Goal: Task Accomplishment & Management: Complete application form

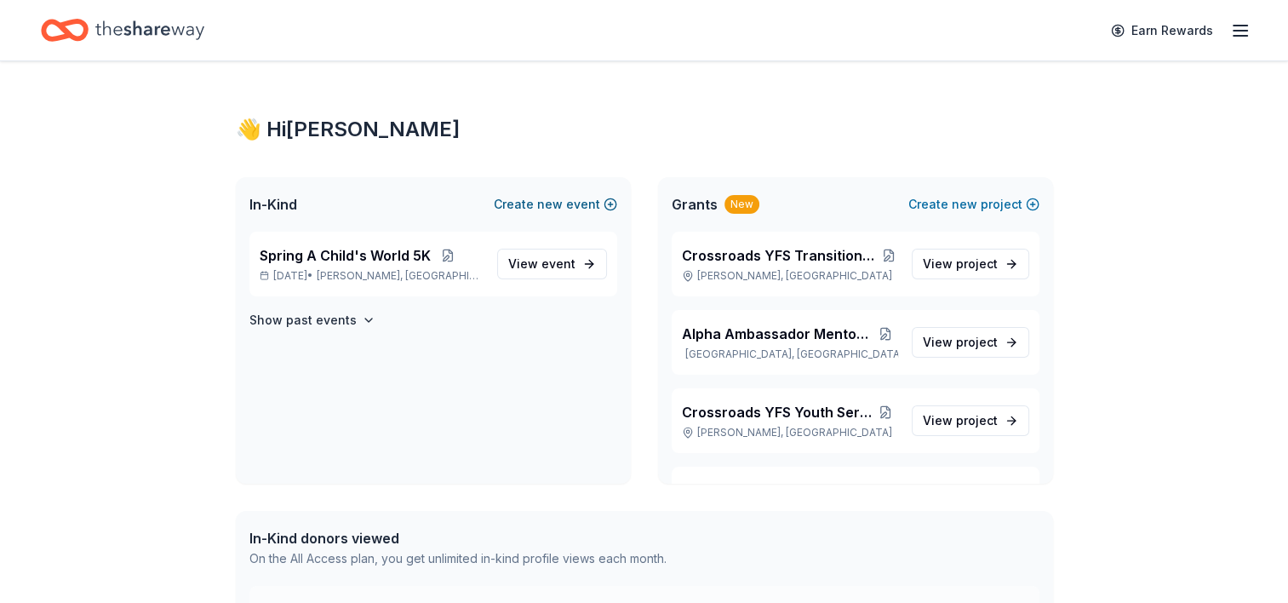
click at [561, 201] on span "new" at bounding box center [550, 204] width 26 height 20
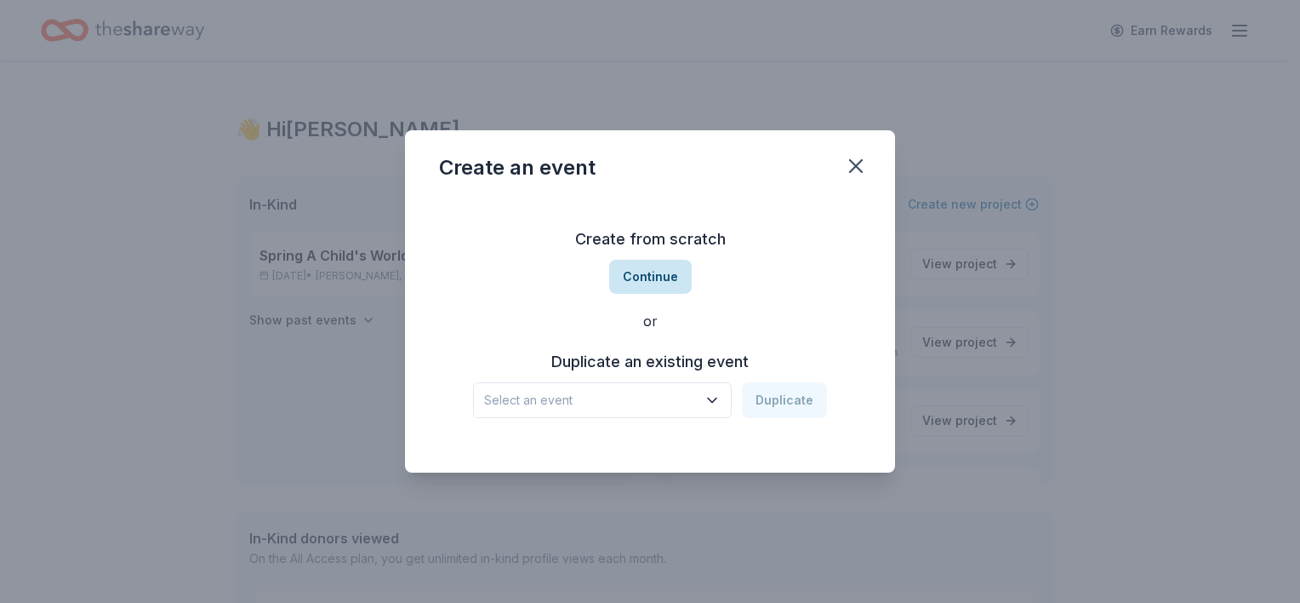
click at [655, 283] on button "Continue" at bounding box center [650, 277] width 83 height 34
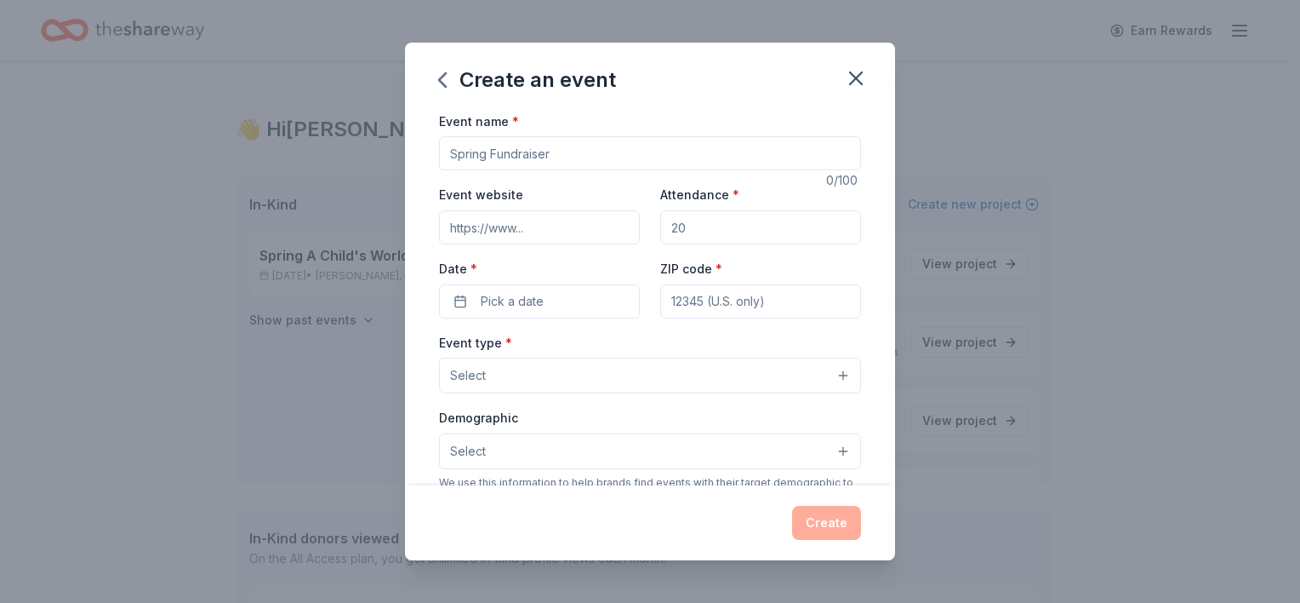
click at [557, 160] on input "Event name *" at bounding box center [650, 153] width 422 height 34
type input "Relaunch of EPIC box"
click at [524, 309] on span "Pick a date" at bounding box center [512, 301] width 63 height 20
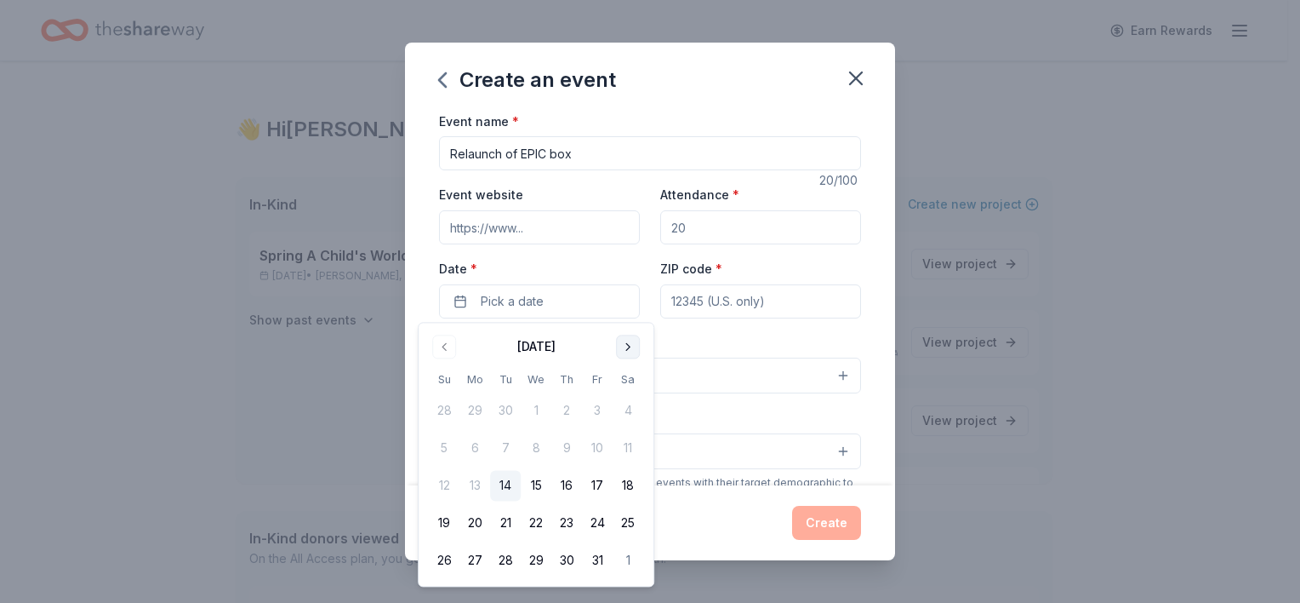
click at [633, 349] on button "Go to next month" at bounding box center [628, 346] width 24 height 24
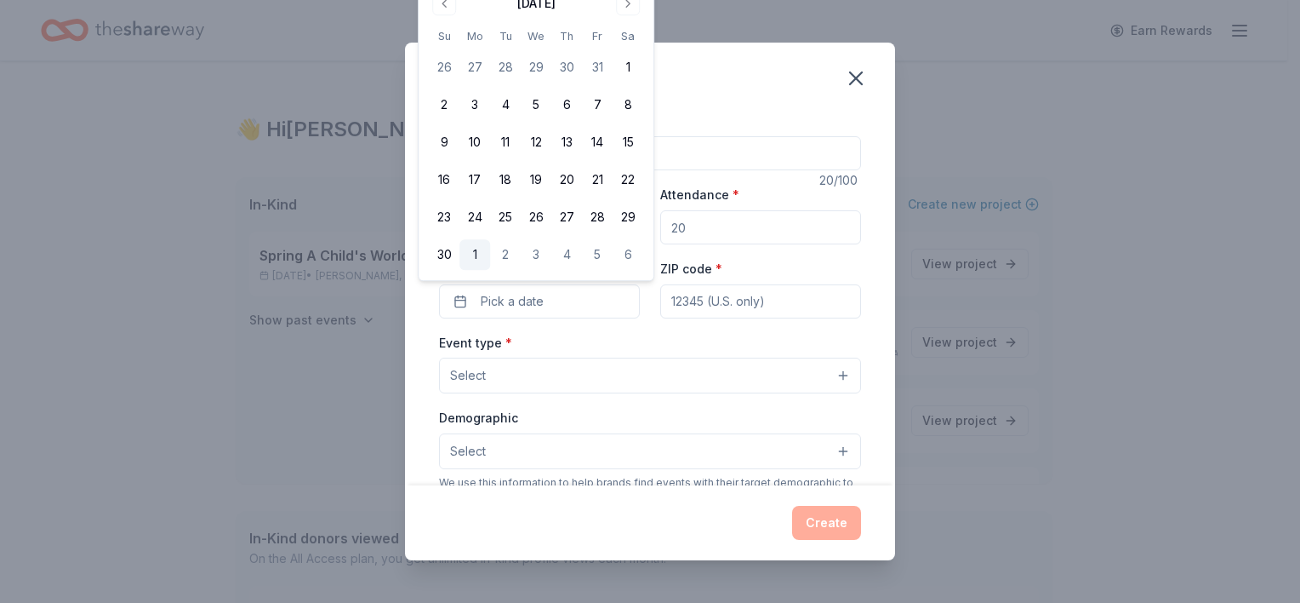
click at [475, 255] on button "1" at bounding box center [475, 254] width 31 height 31
click at [677, 301] on input "ZIP code *" at bounding box center [760, 301] width 201 height 34
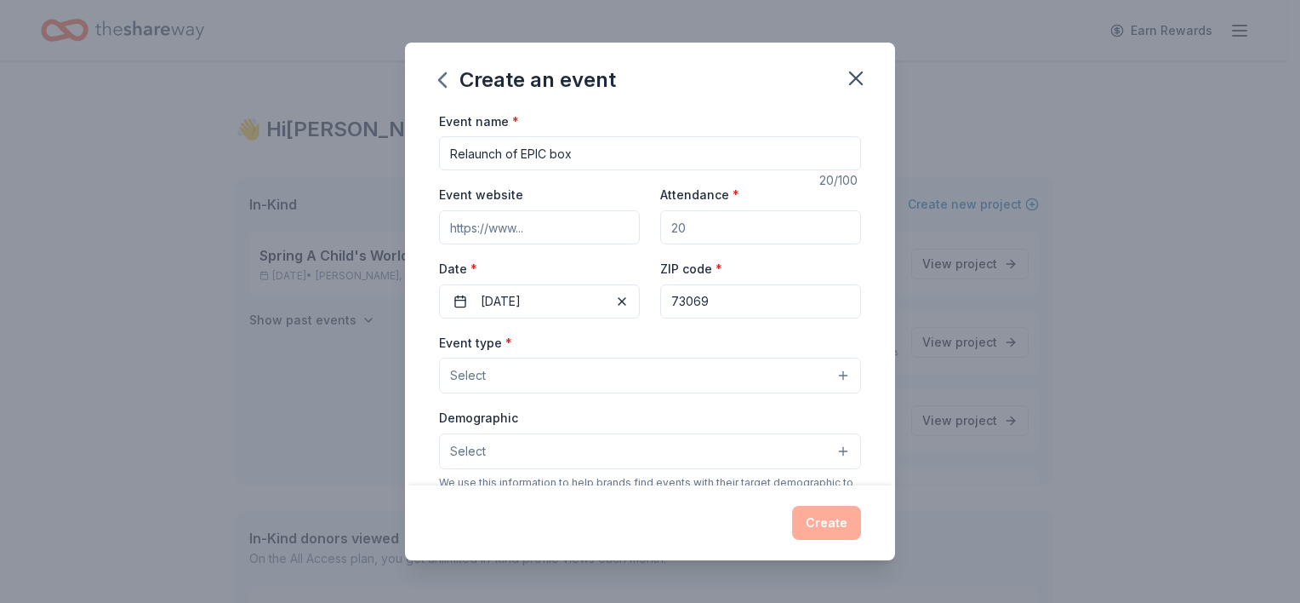
type input "73069"
click at [647, 367] on button "Select" at bounding box center [650, 375] width 422 height 36
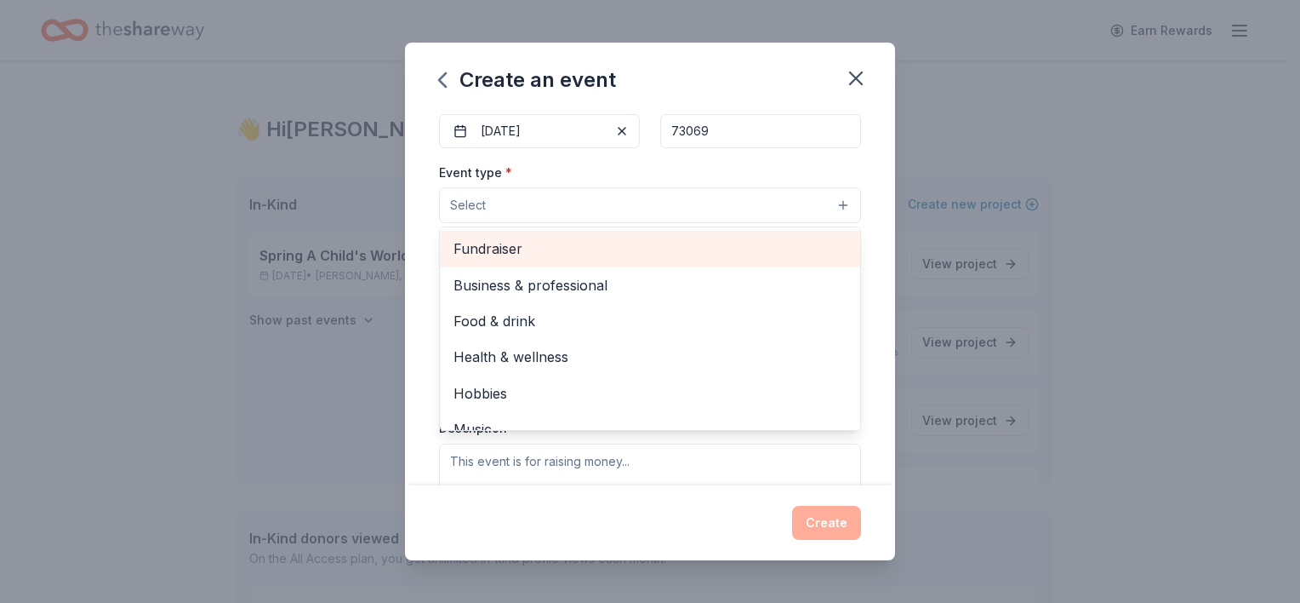
click at [584, 252] on span "Fundraiser" at bounding box center [650, 248] width 393 height 22
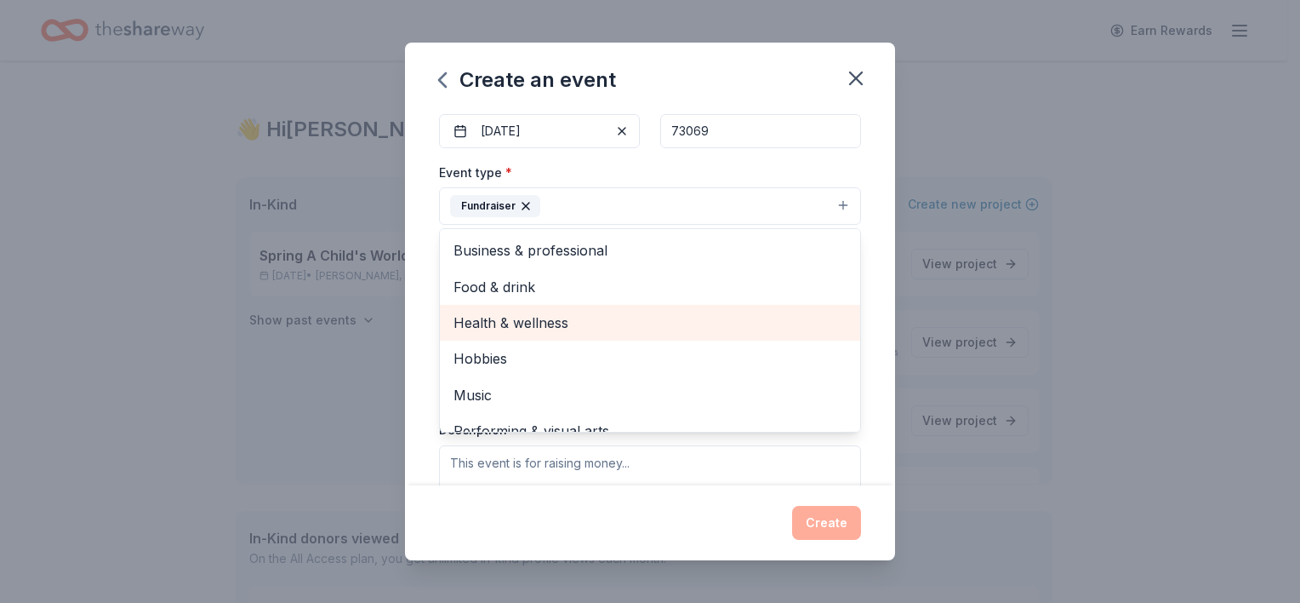
click at [534, 329] on span "Health & wellness" at bounding box center [650, 322] width 393 height 22
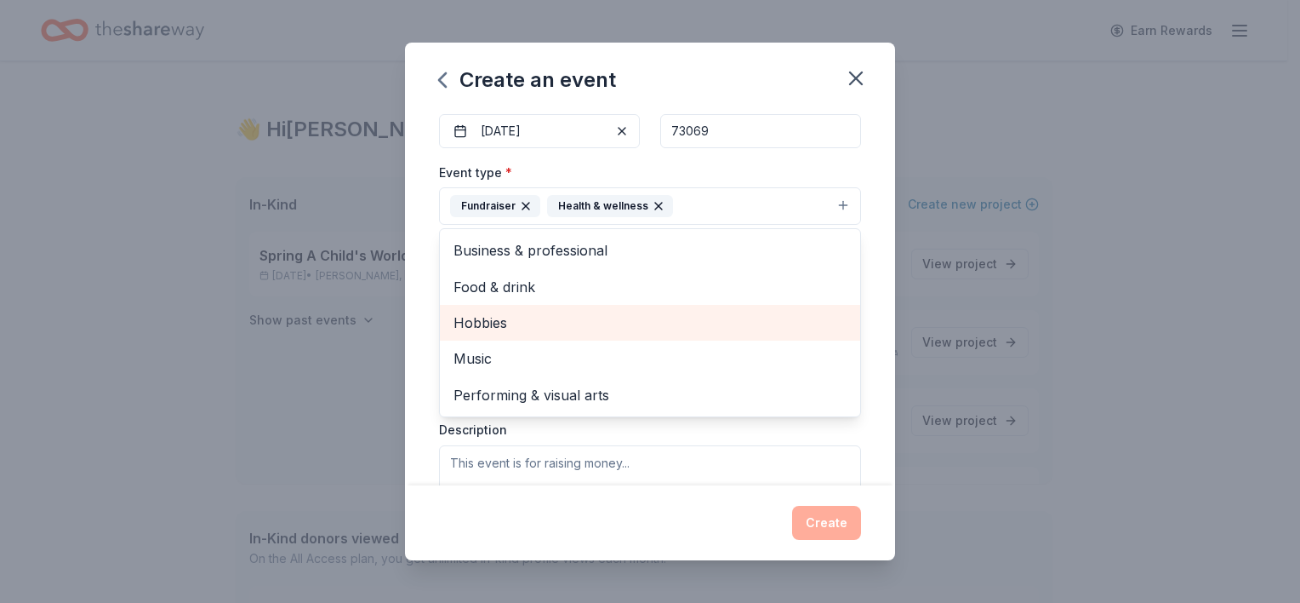
click at [521, 328] on span "Hobbies" at bounding box center [650, 322] width 393 height 22
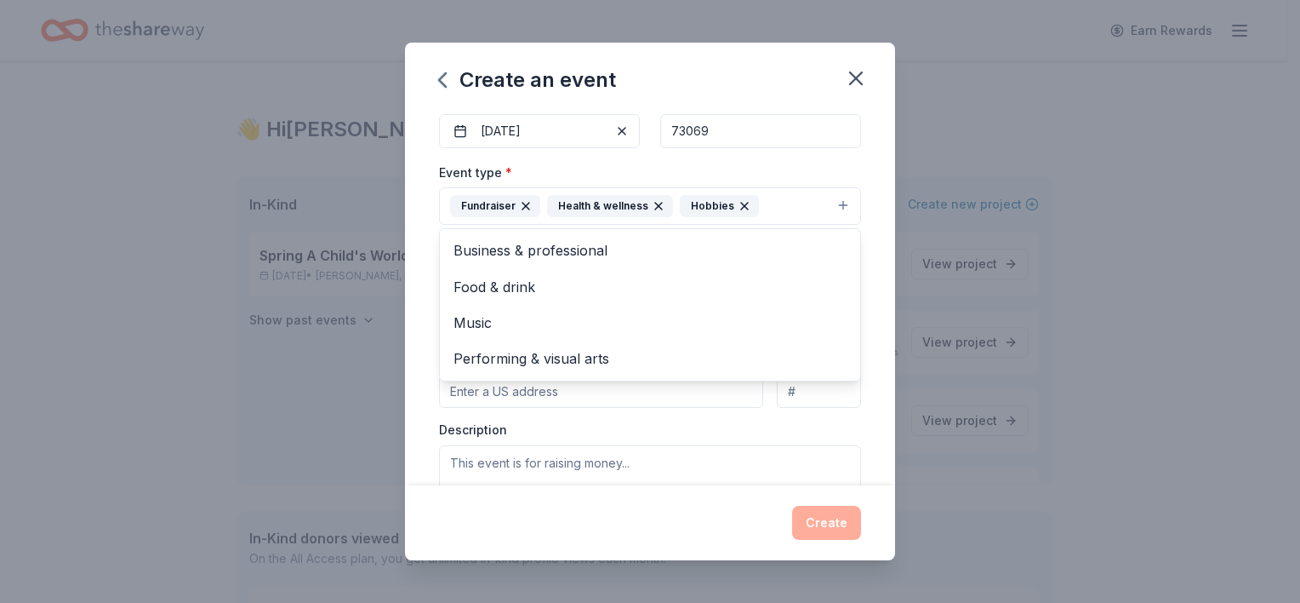
click at [859, 403] on div "Event name * Relaunch of EPIC box 20 /100 Event website Attendance * Date * [DA…" at bounding box center [650, 298] width 490 height 374
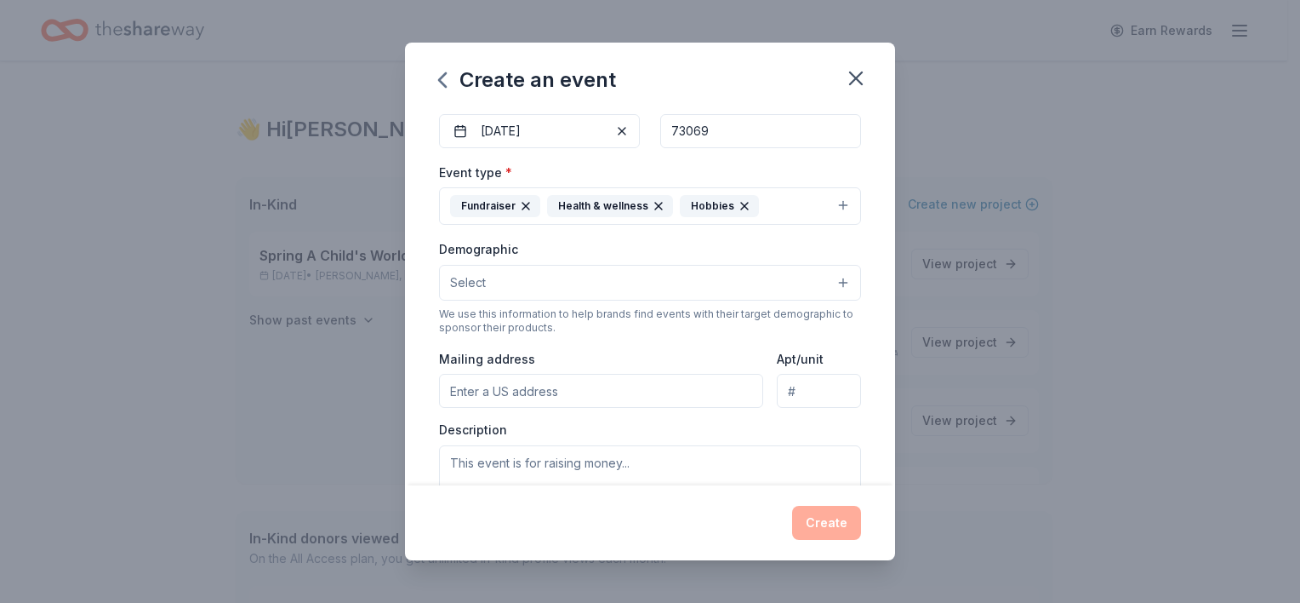
click at [487, 387] on input "Mailing address" at bounding box center [601, 391] width 324 height 34
type input "[STREET_ADDRESS]"
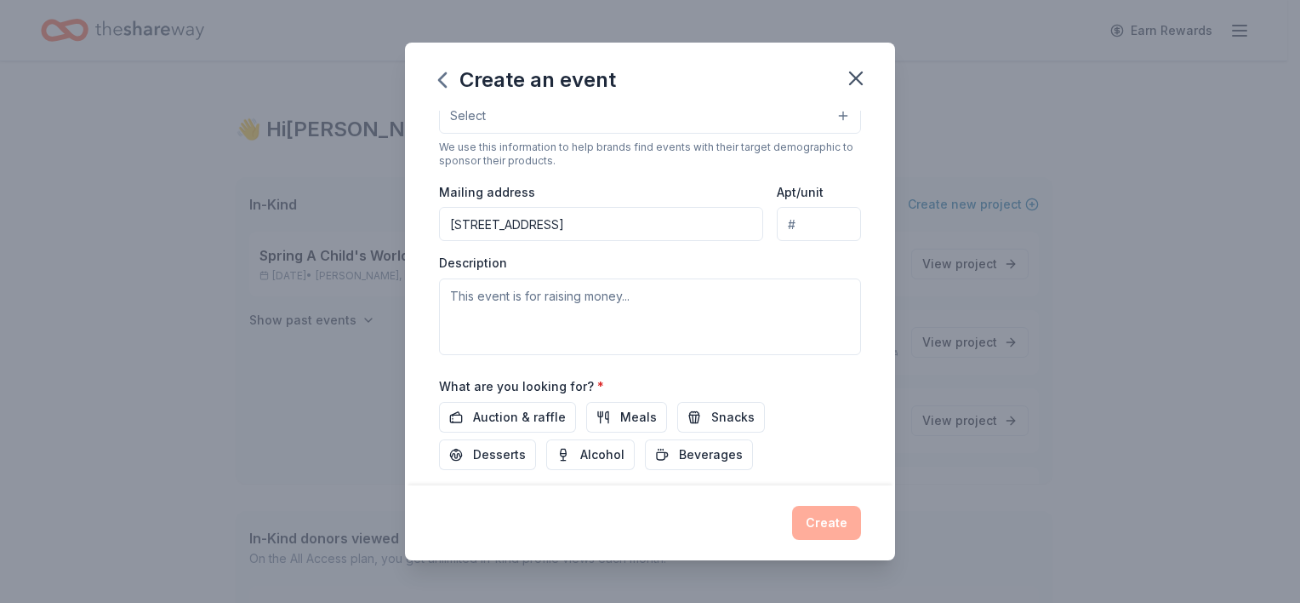
scroll to position [340, 0]
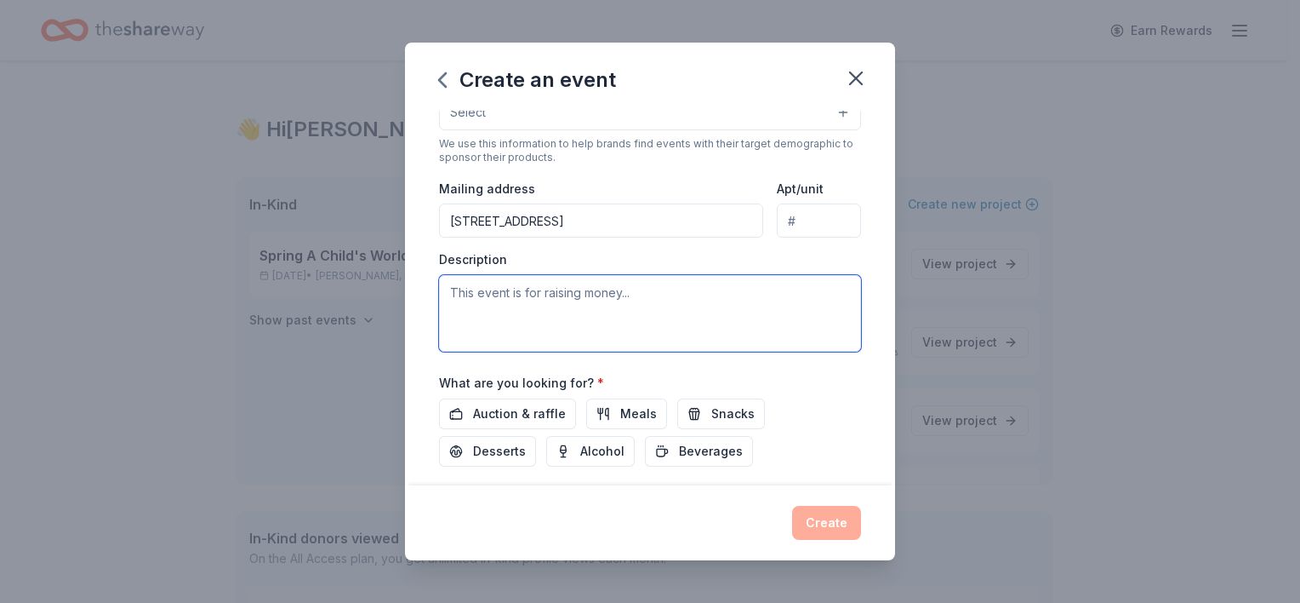
click at [647, 306] on textarea at bounding box center [650, 313] width 422 height 77
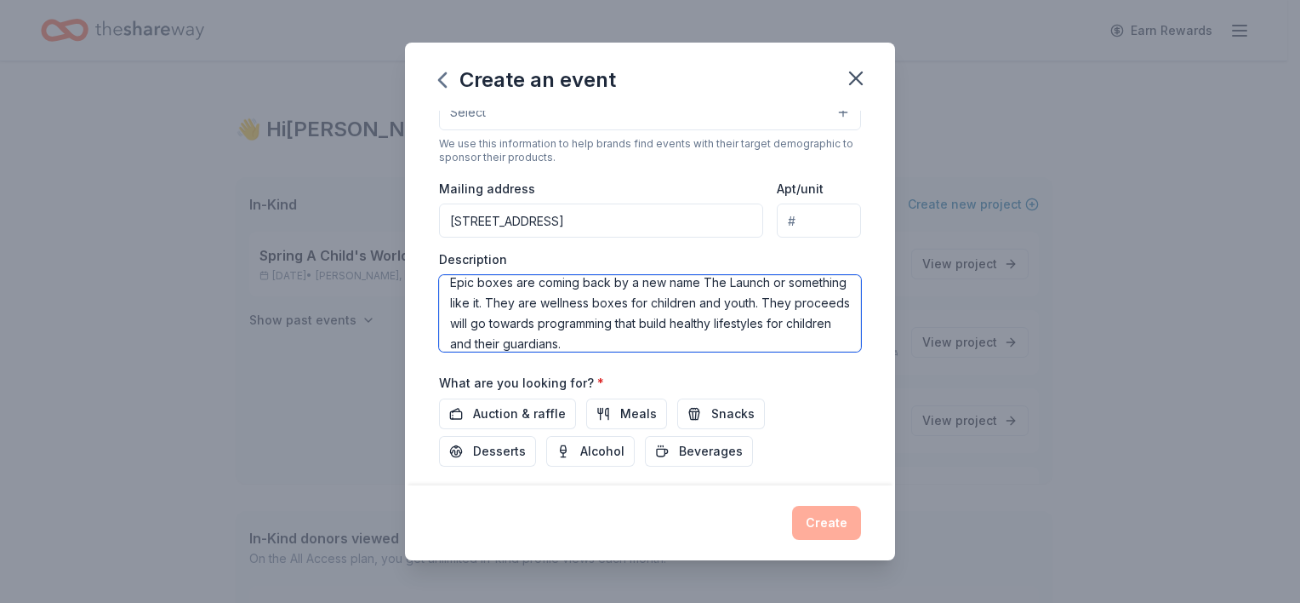
scroll to position [426, 0]
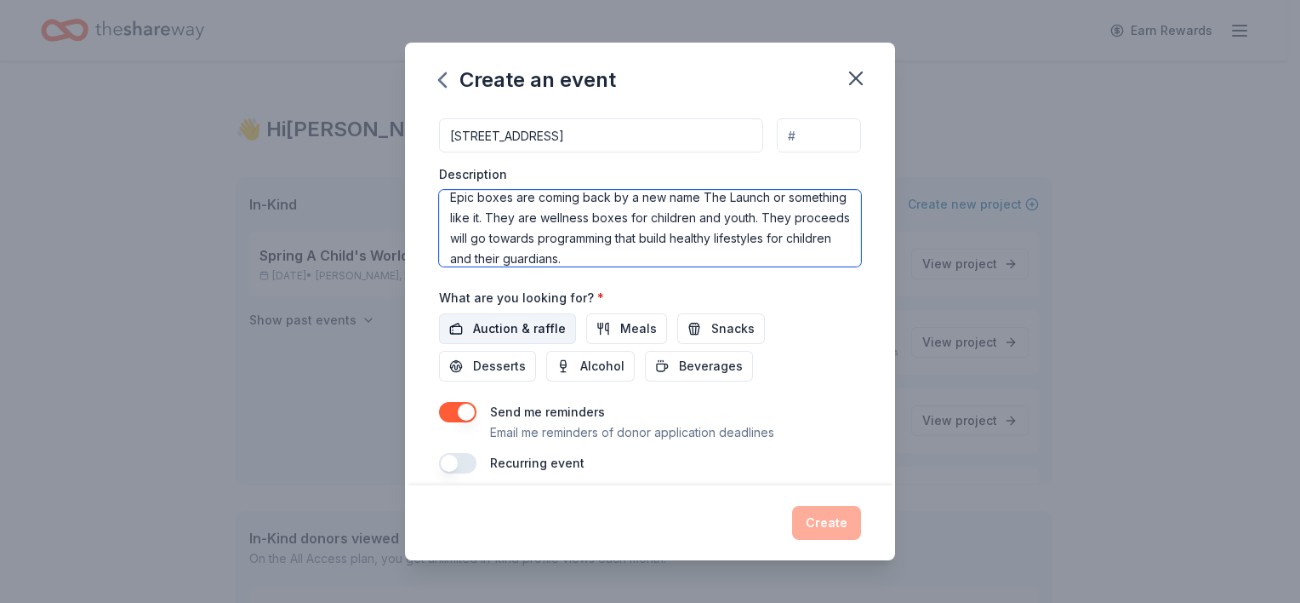
type textarea "Epic boxes are coming back by a new name The Launch or something like it. They …"
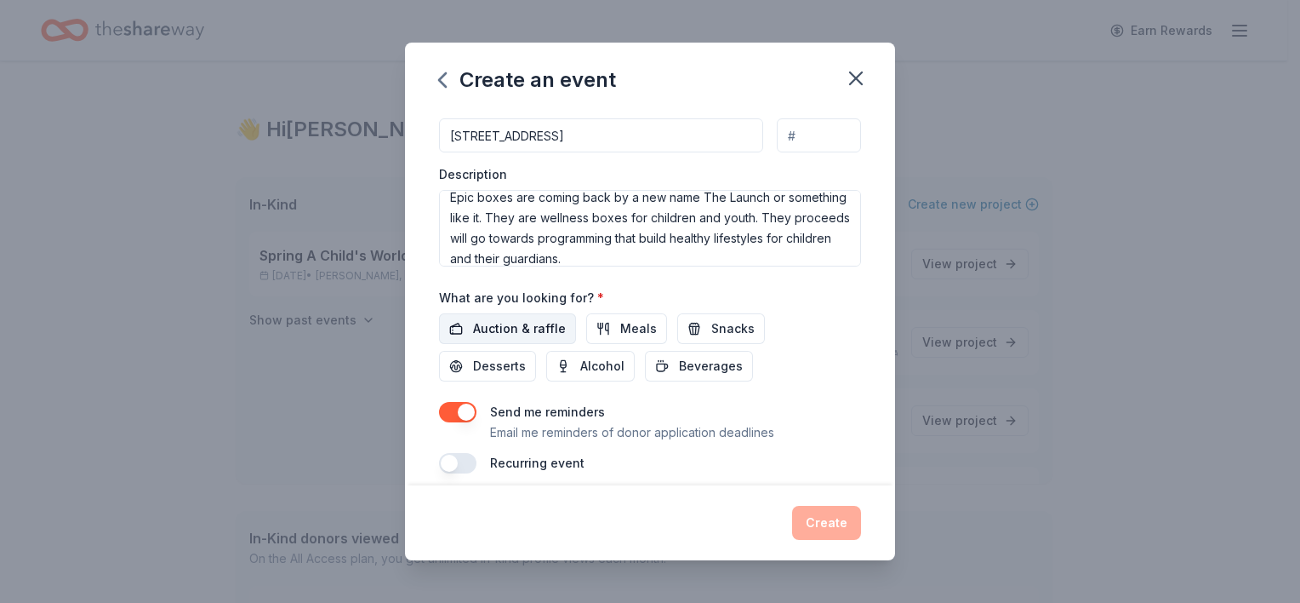
click at [528, 341] on button "Auction & raffle" at bounding box center [507, 328] width 137 height 31
click at [698, 336] on button "Snacks" at bounding box center [721, 328] width 88 height 31
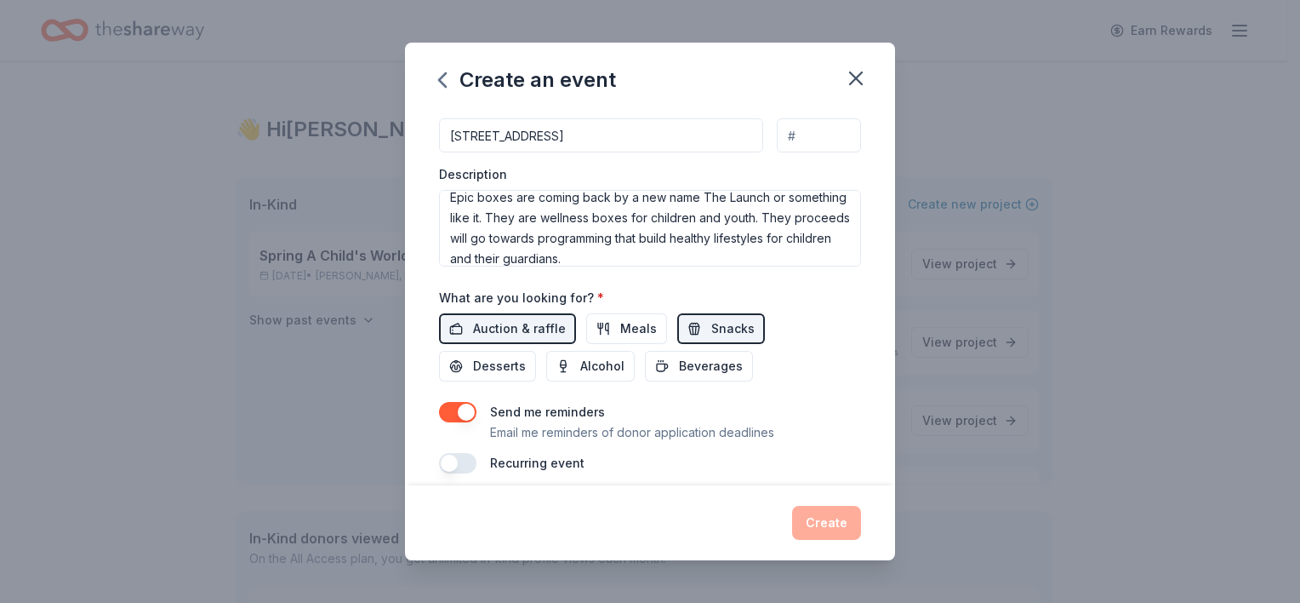
scroll to position [439, 0]
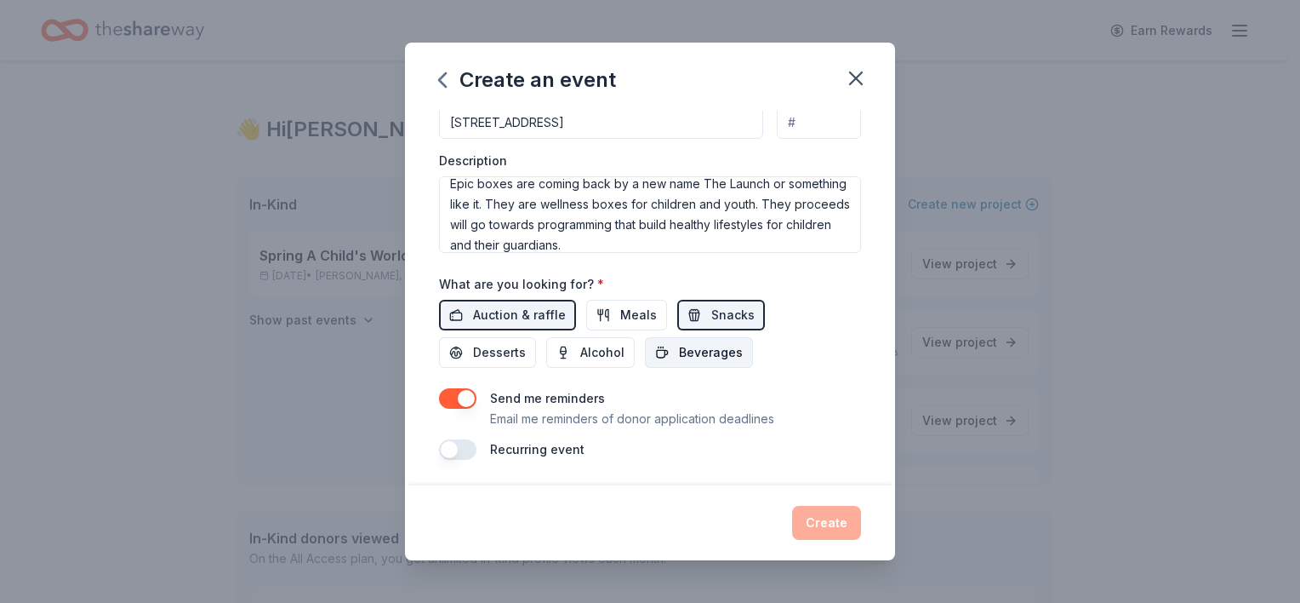
click at [665, 346] on button "Beverages" at bounding box center [699, 352] width 108 height 31
click at [466, 448] on button "button" at bounding box center [457, 449] width 37 height 20
click at [446, 449] on button "button" at bounding box center [457, 449] width 37 height 20
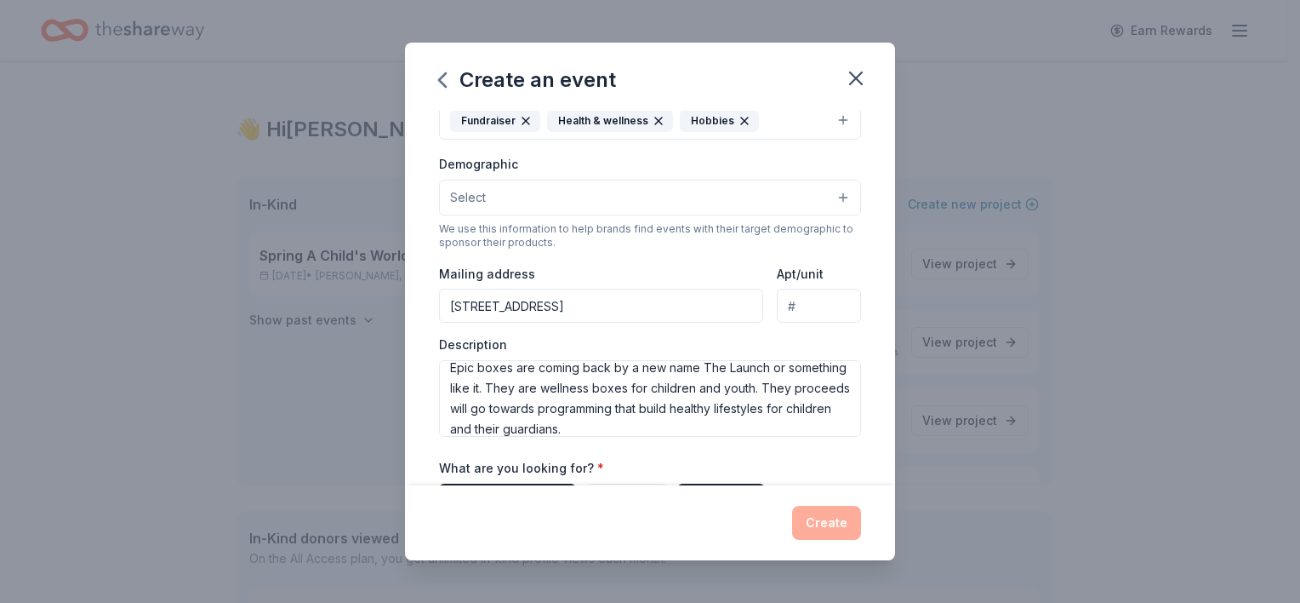
scroll to position [184, 0]
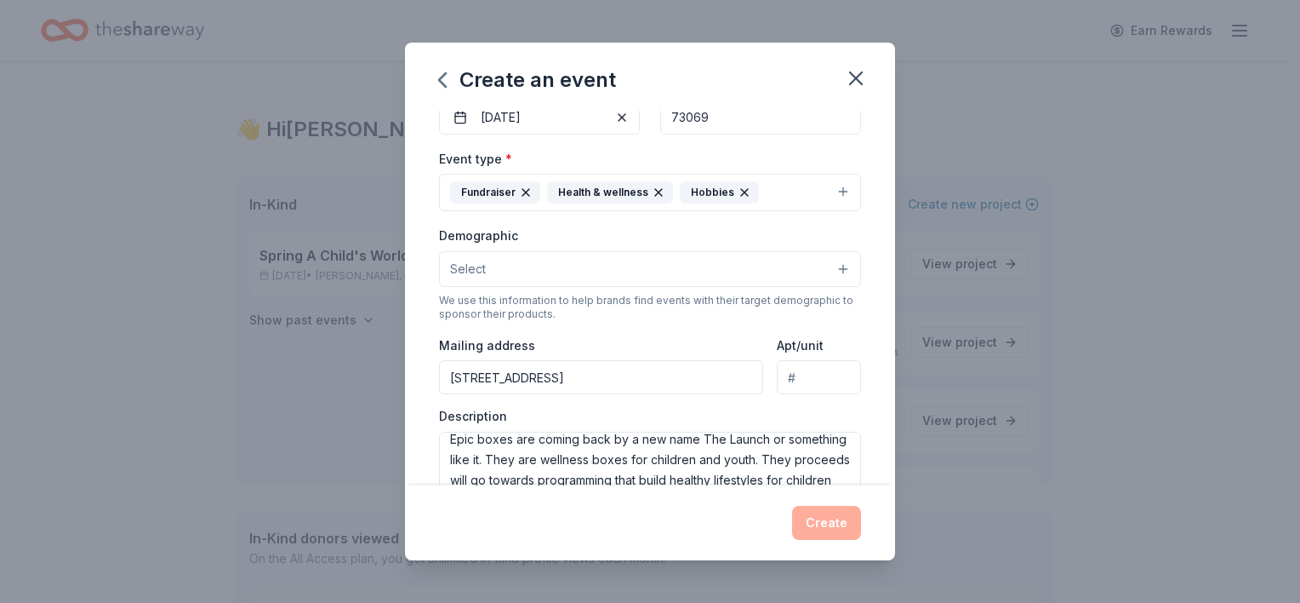
click at [511, 269] on button "Select" at bounding box center [650, 269] width 422 height 36
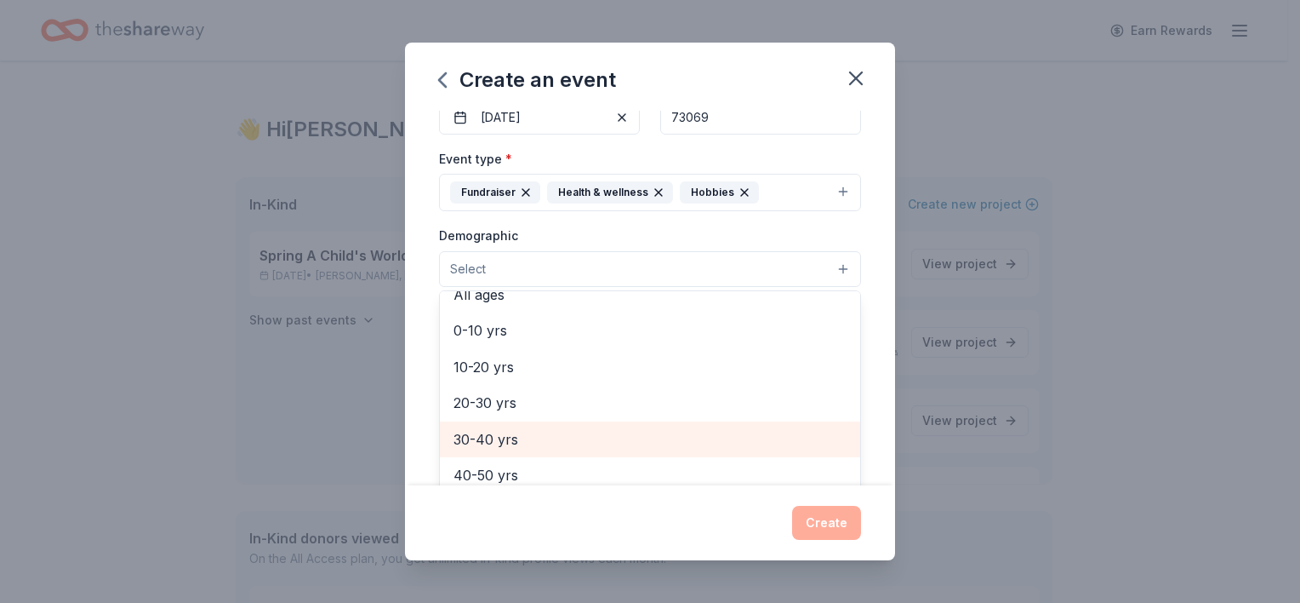
scroll to position [85, 0]
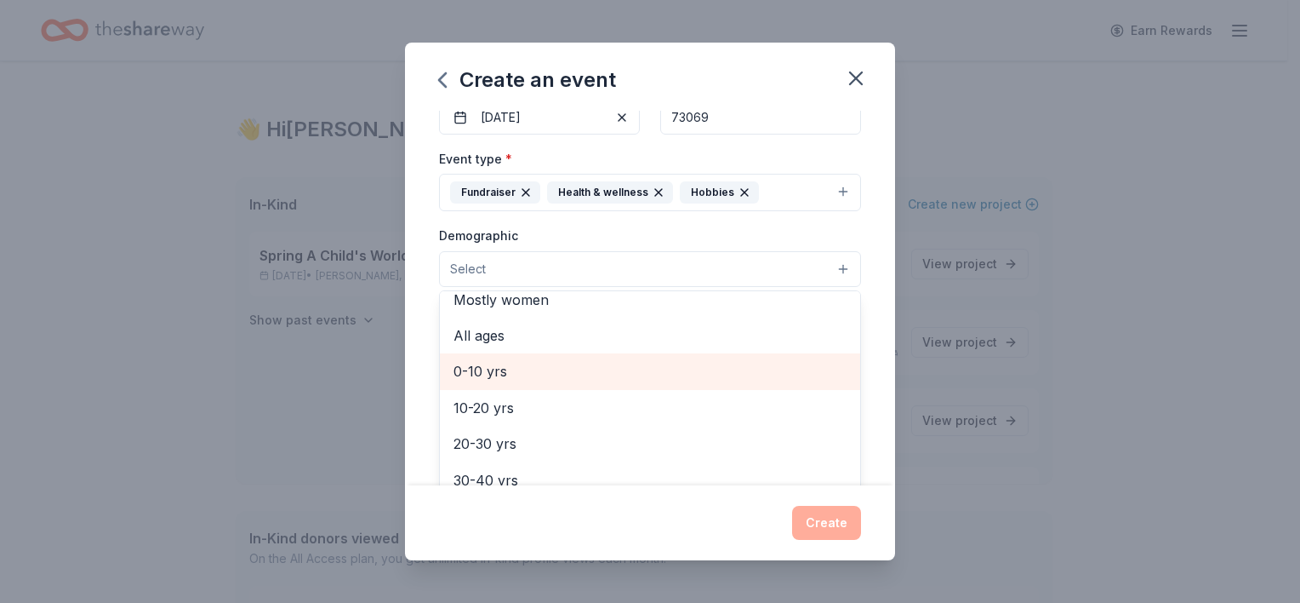
click at [528, 375] on span "0-10 yrs" at bounding box center [650, 371] width 393 height 22
click at [528, 373] on span "10-20 yrs" at bounding box center [650, 373] width 393 height 22
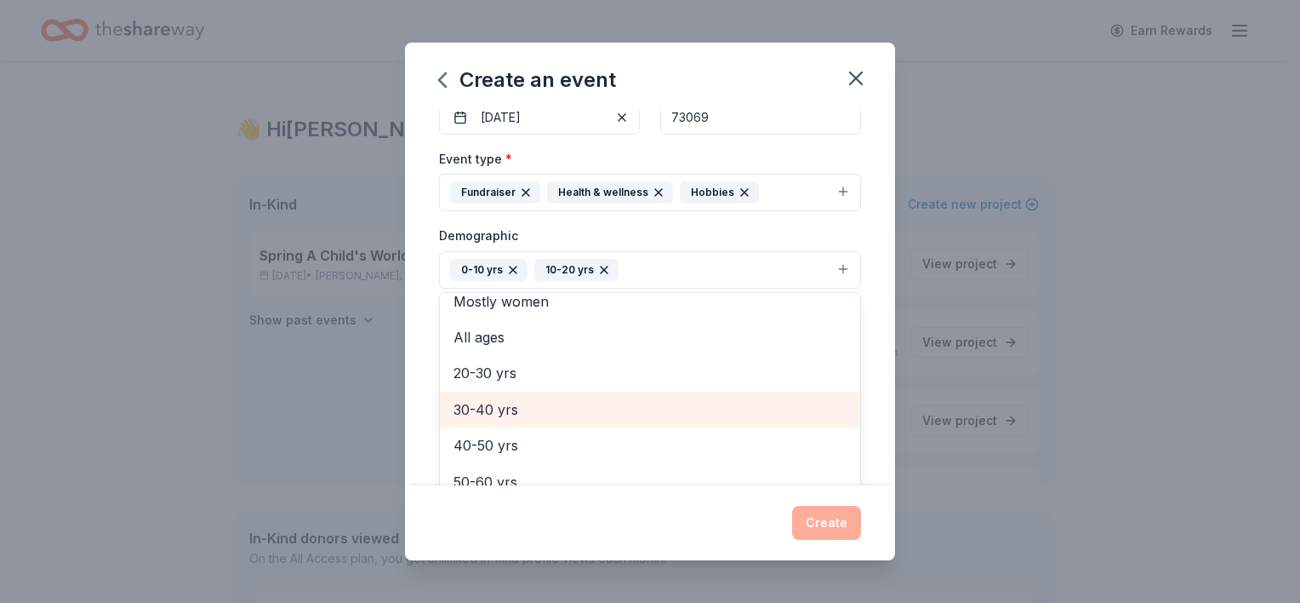
click at [540, 409] on span "30-40 yrs" at bounding box center [650, 409] width 393 height 22
click at [534, 409] on span "40-50 yrs" at bounding box center [650, 409] width 393 height 22
click at [580, 407] on span "50-60 yrs" at bounding box center [650, 409] width 393 height 22
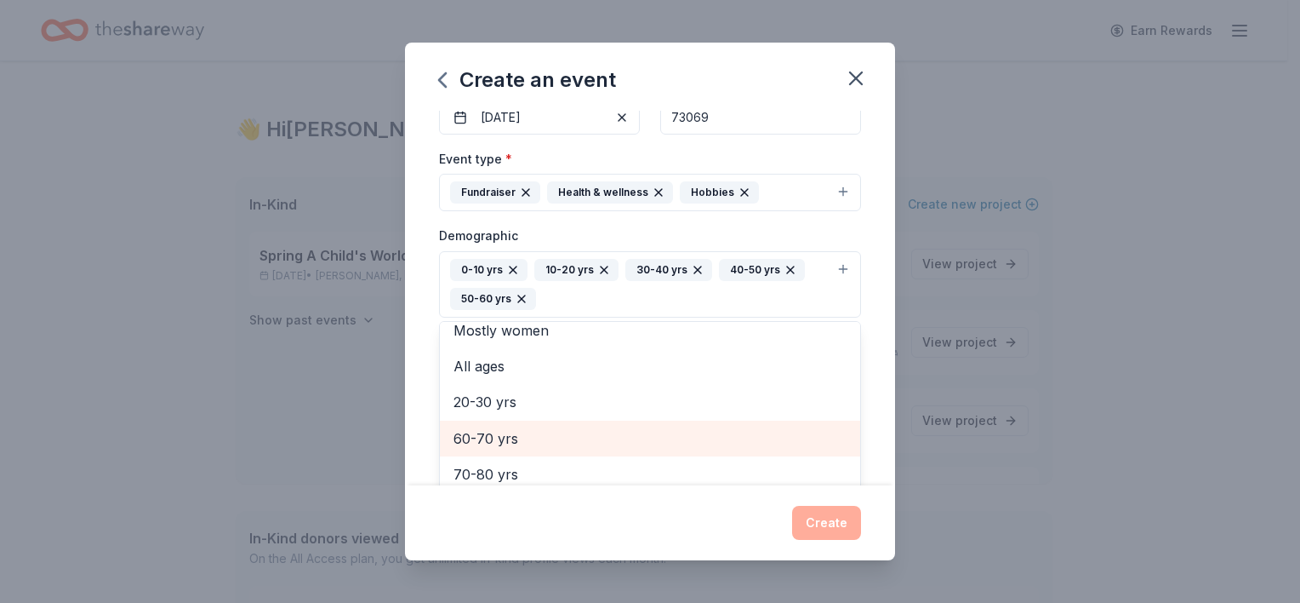
scroll to position [0, 0]
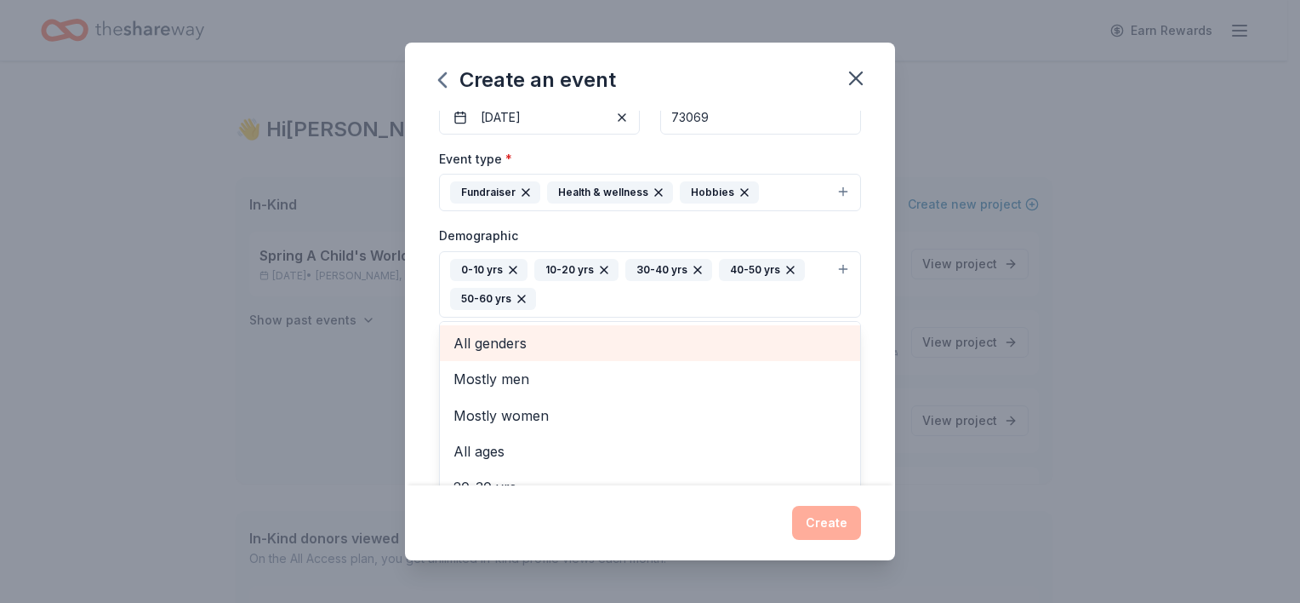
click at [528, 340] on span "All genders" at bounding box center [650, 343] width 393 height 22
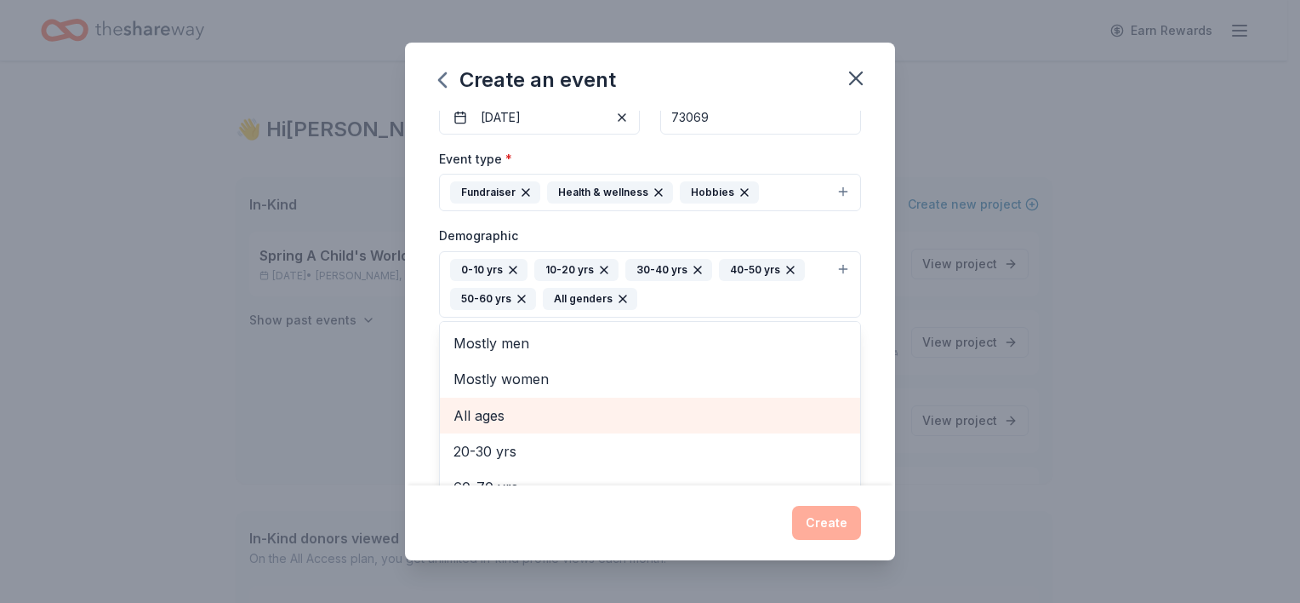
click at [511, 415] on span "All ages" at bounding box center [650, 415] width 393 height 22
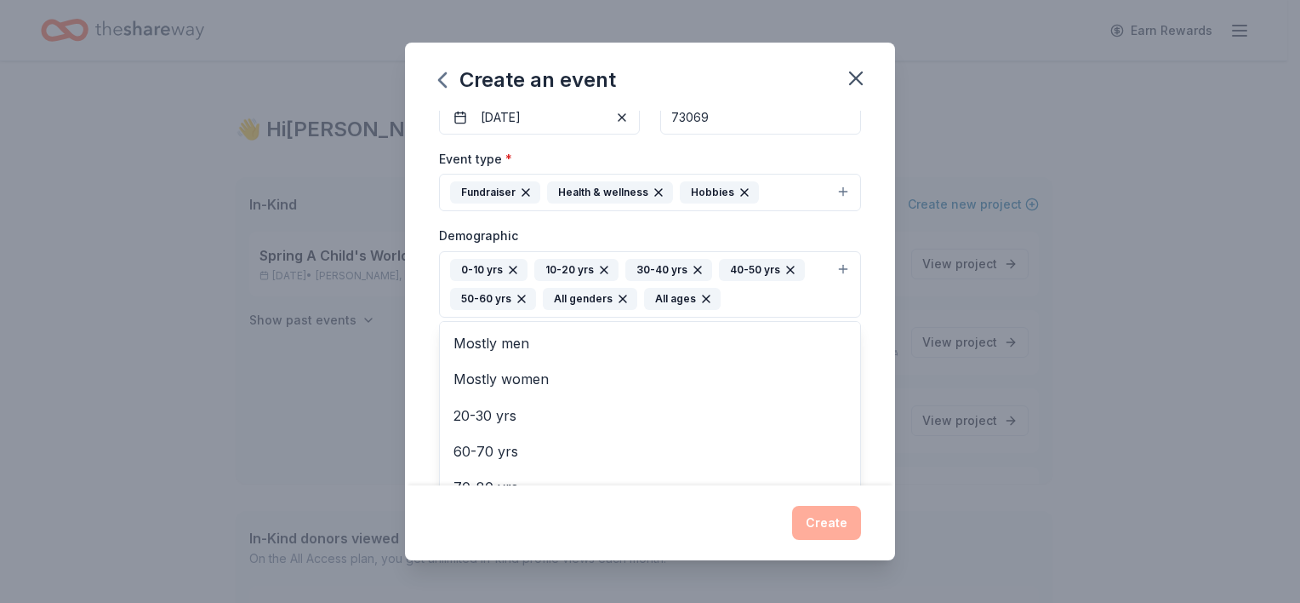
click at [860, 380] on div "Event name * Relaunch of EPIC box 20 /100 Event website Attendance * Date * [DA…" at bounding box center [650, 298] width 490 height 374
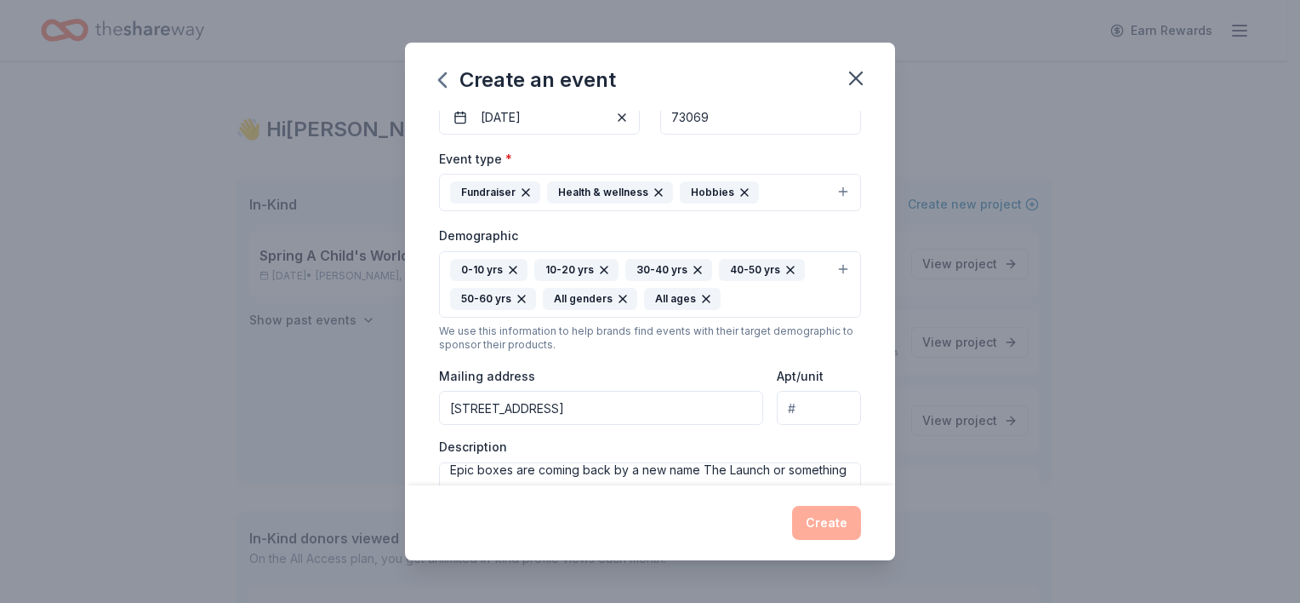
click at [524, 300] on icon "button" at bounding box center [522, 299] width 14 height 14
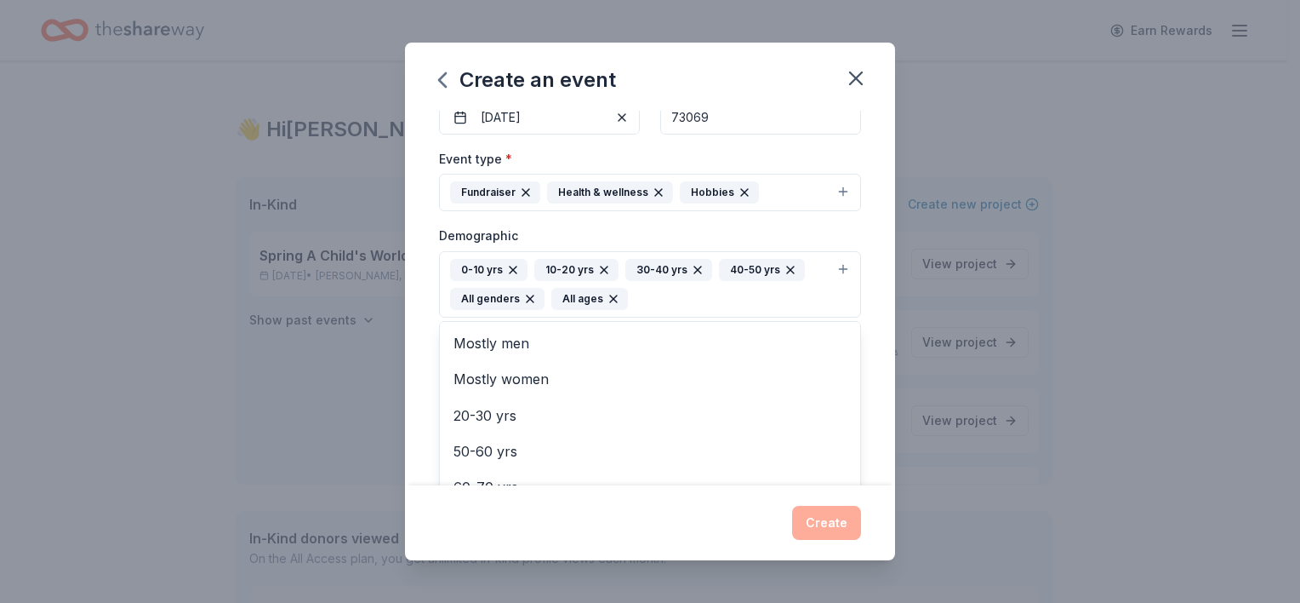
click at [511, 276] on div "0-10 yrs" at bounding box center [488, 270] width 77 height 22
click at [508, 269] on icon "button" at bounding box center [513, 270] width 14 height 14
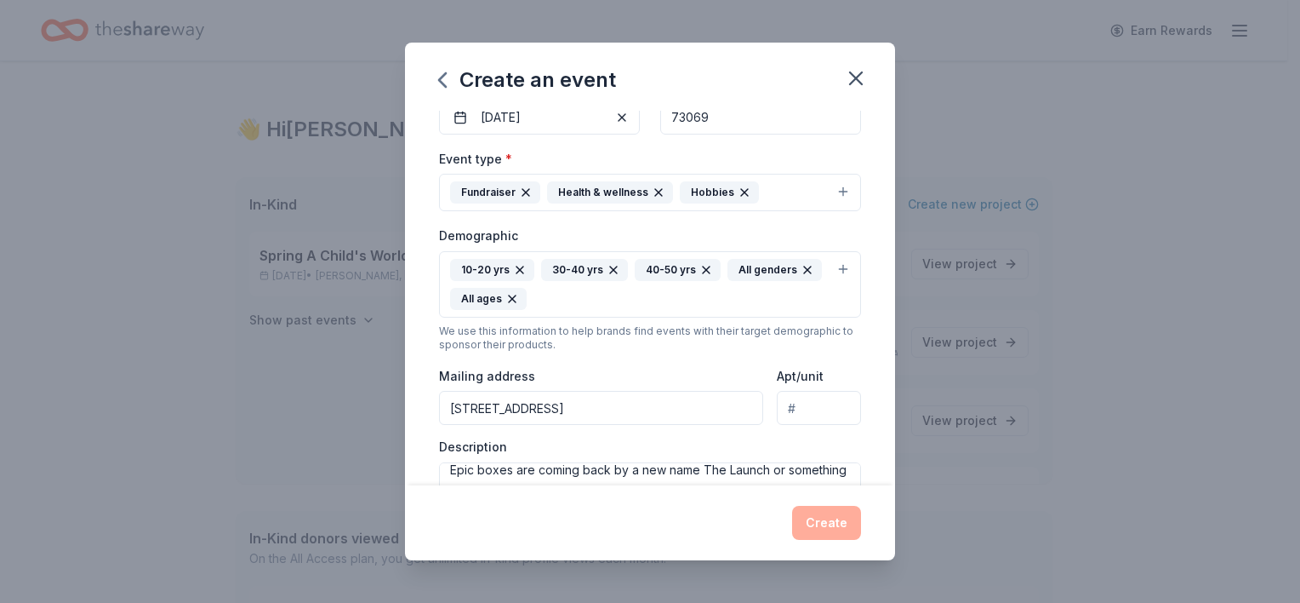
click at [517, 266] on icon "button" at bounding box center [520, 270] width 14 height 14
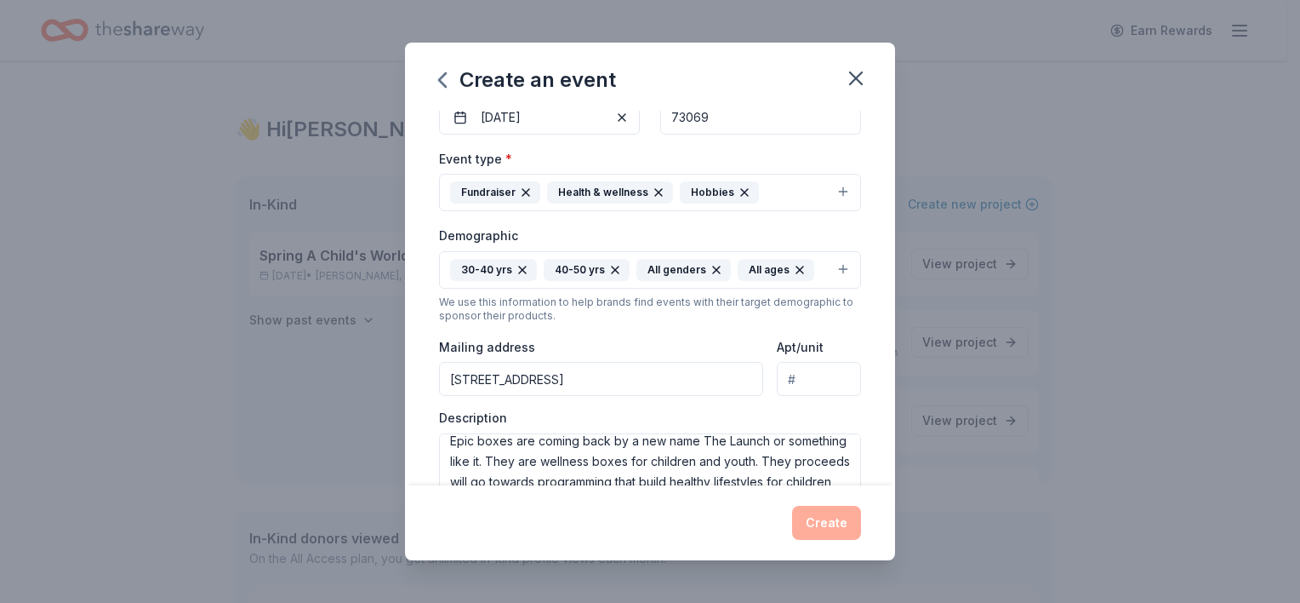
click at [523, 269] on icon "button" at bounding box center [523, 270] width 14 height 14
click at [527, 271] on icon "button" at bounding box center [522, 270] width 14 height 14
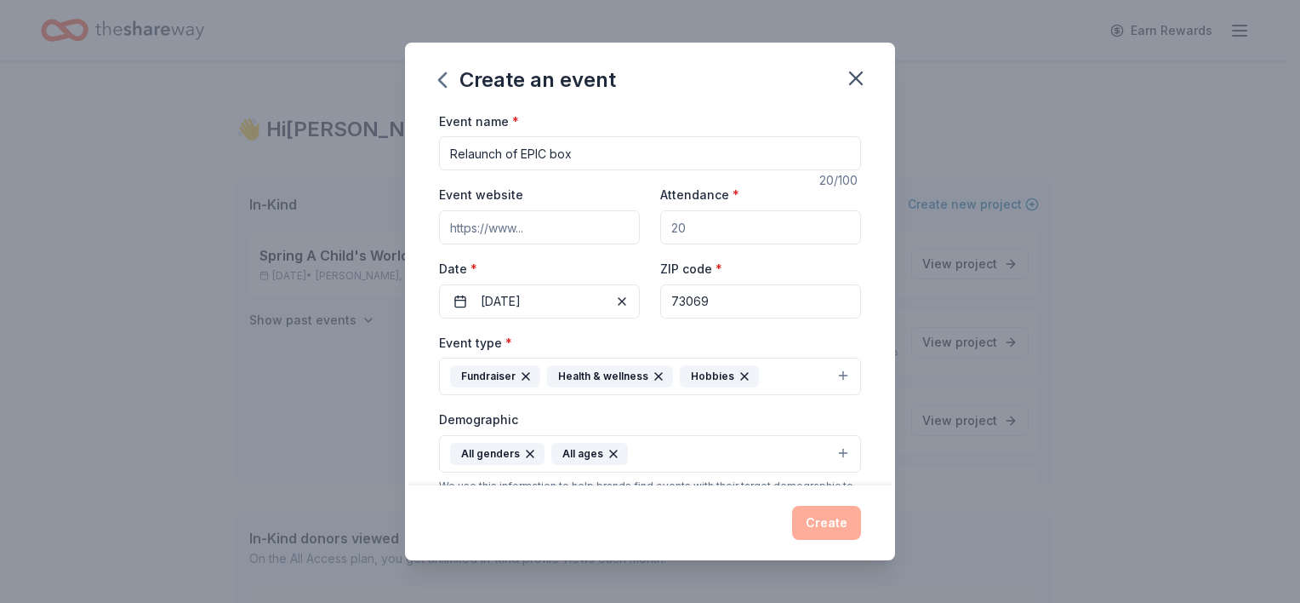
click at [705, 226] on input "Attendance *" at bounding box center [760, 227] width 201 height 34
type input "150"
click at [864, 354] on div "Event name * Relaunch of EPIC box 20 /100 Event website Attendance * 150 Date *…" at bounding box center [650, 298] width 490 height 374
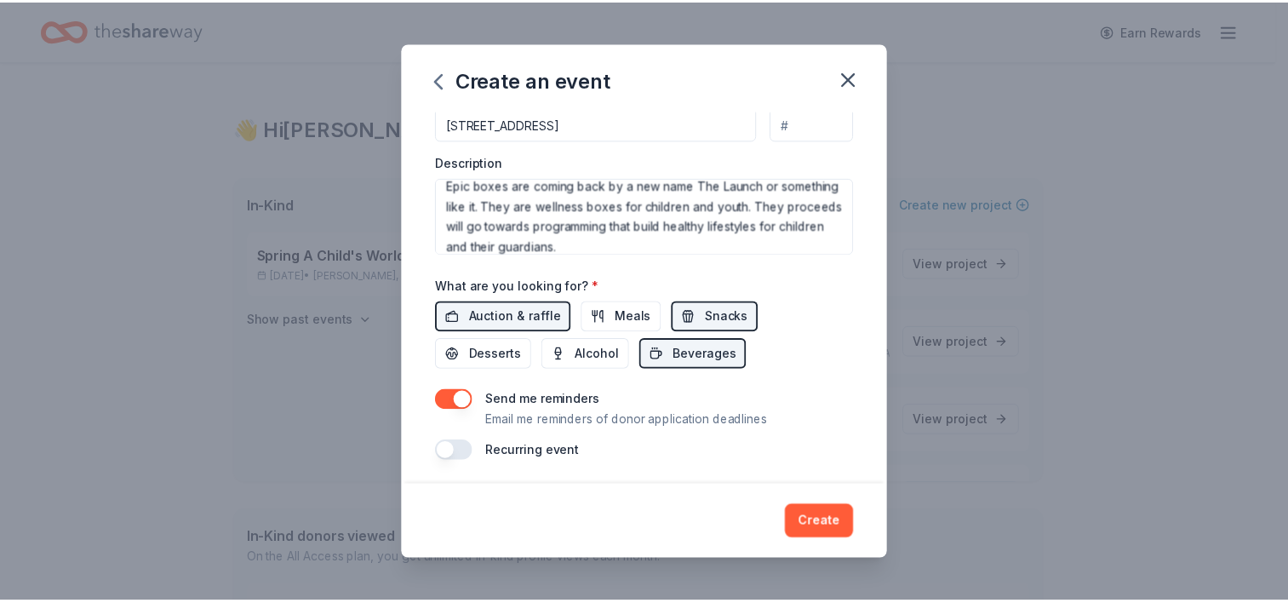
scroll to position [441, 0]
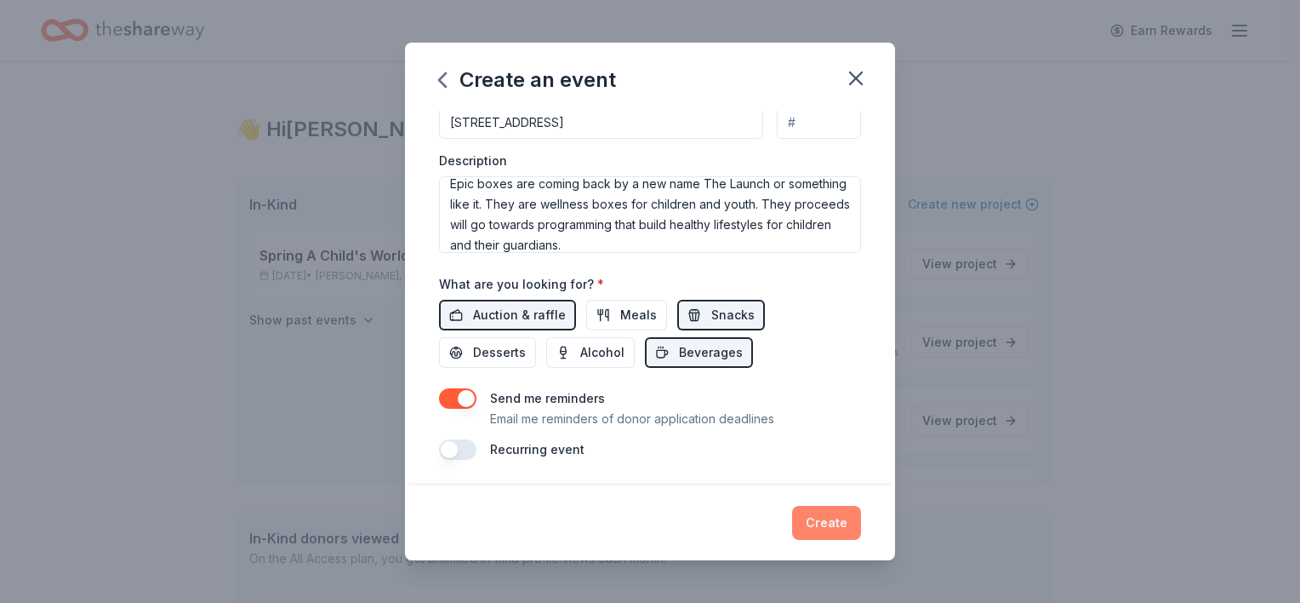
click at [829, 526] on button "Create" at bounding box center [826, 523] width 69 height 34
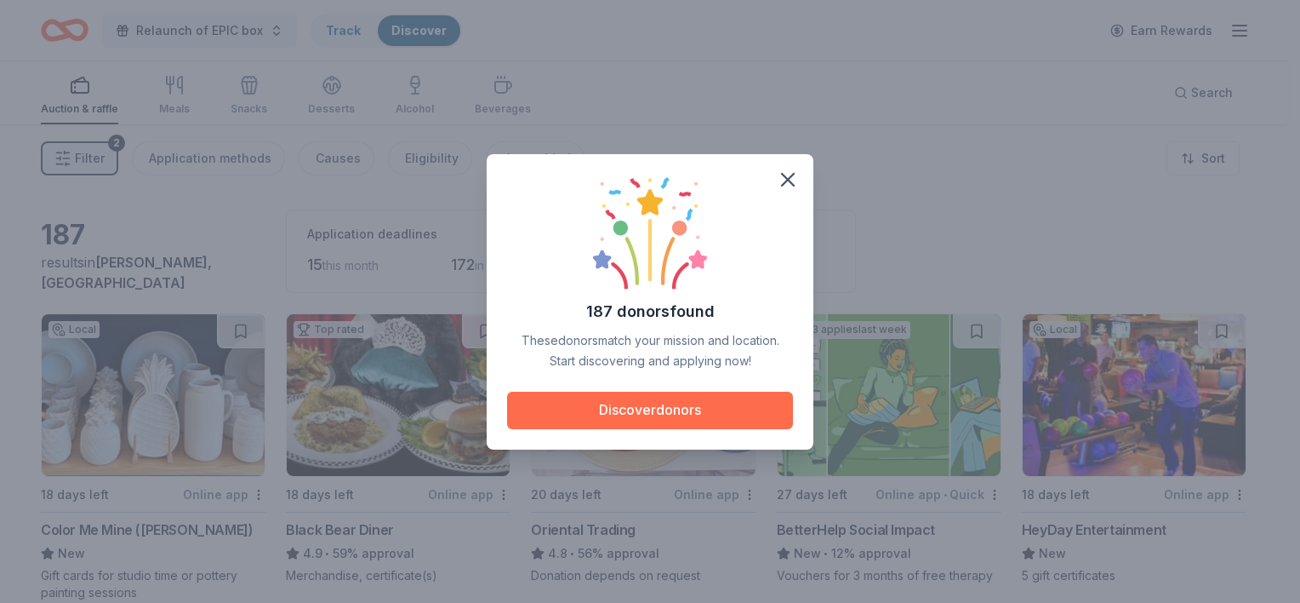
click at [679, 405] on button "Discover donors" at bounding box center [650, 409] width 286 height 37
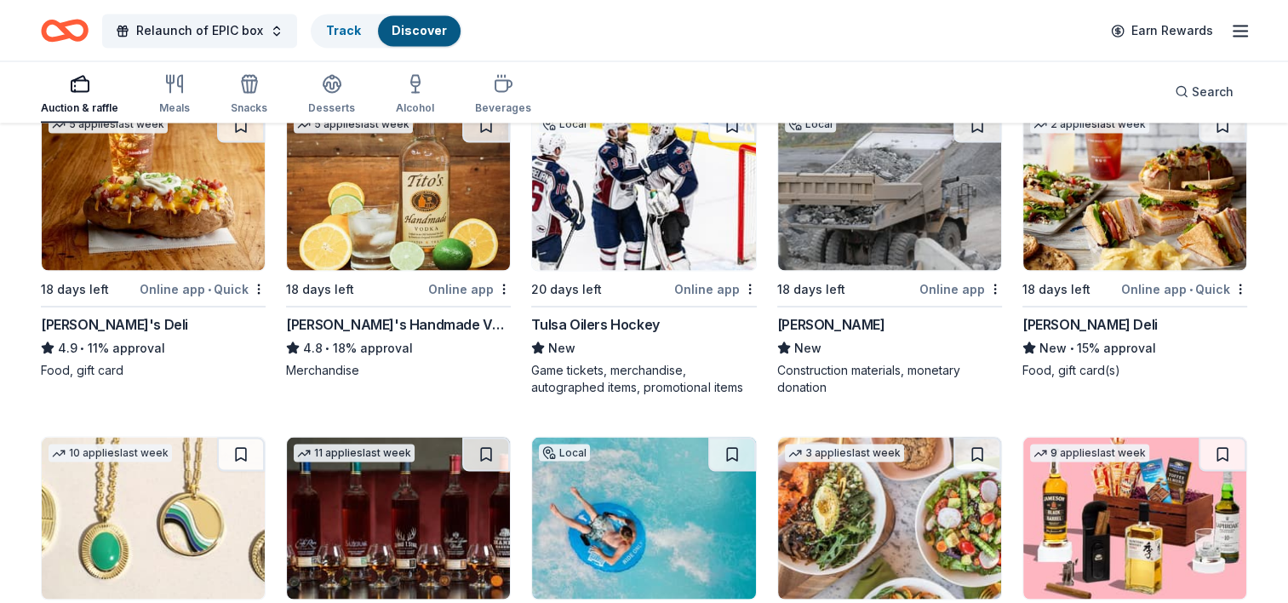
scroll to position [3161, 0]
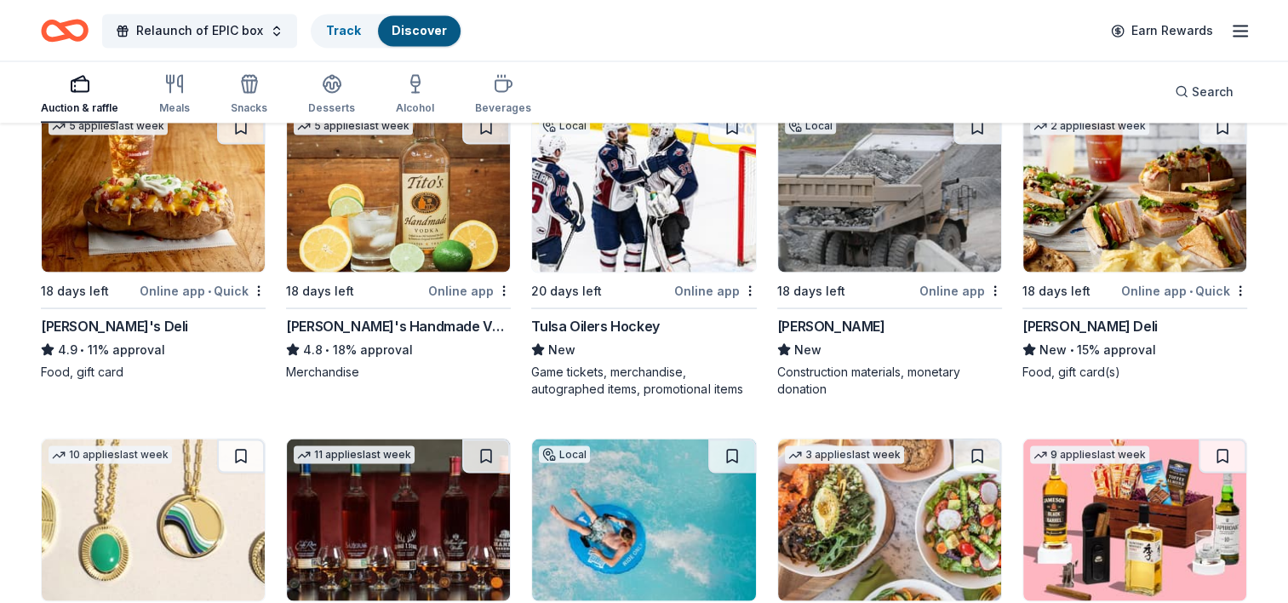
click at [1243, 37] on icon "button" at bounding box center [1240, 30] width 20 height 20
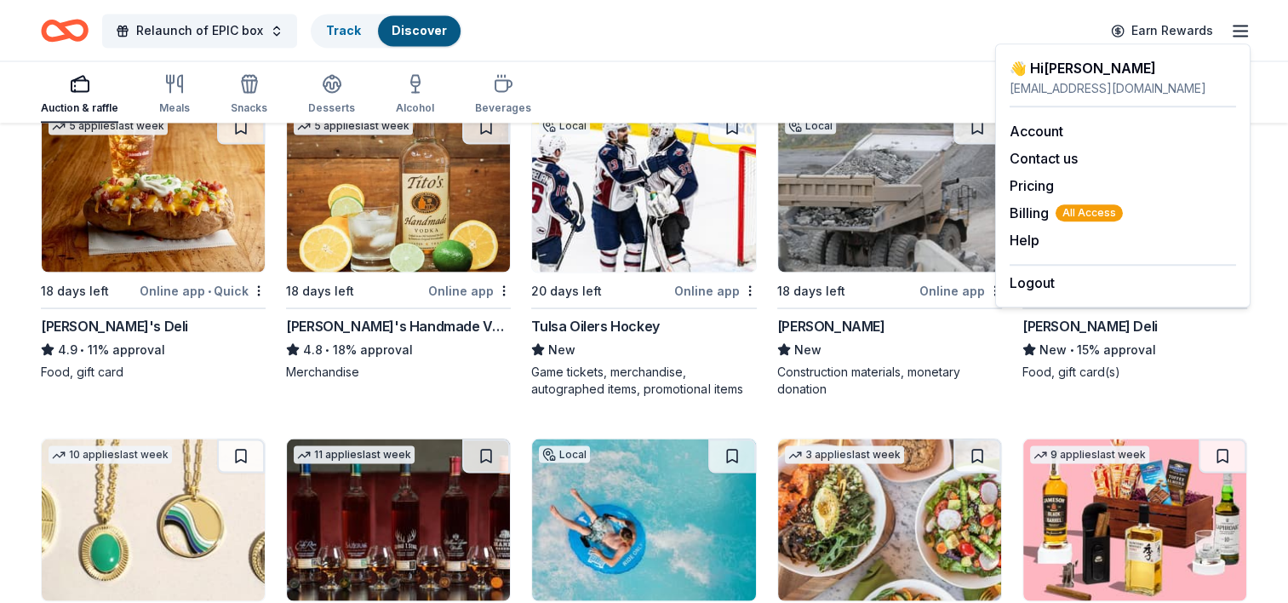
click at [841, 42] on div "Relaunch of EPIC box Track Discover Earn Rewards" at bounding box center [644, 30] width 1206 height 40
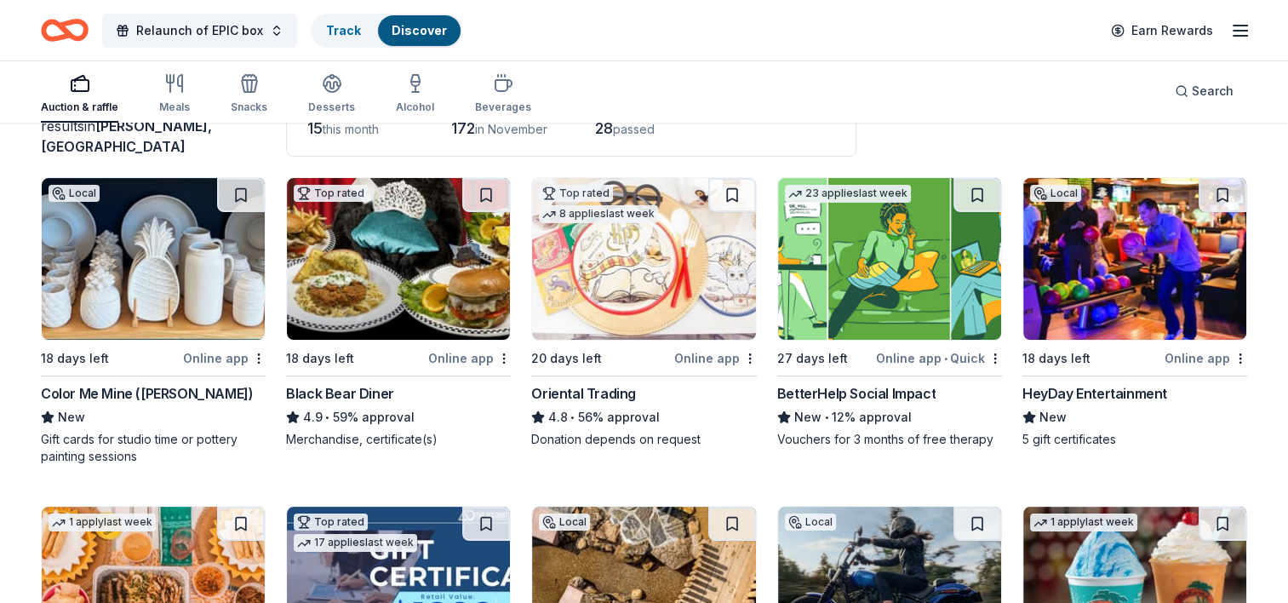
scroll to position [0, 0]
